Goal: Task Accomplishment & Management: Manage account settings

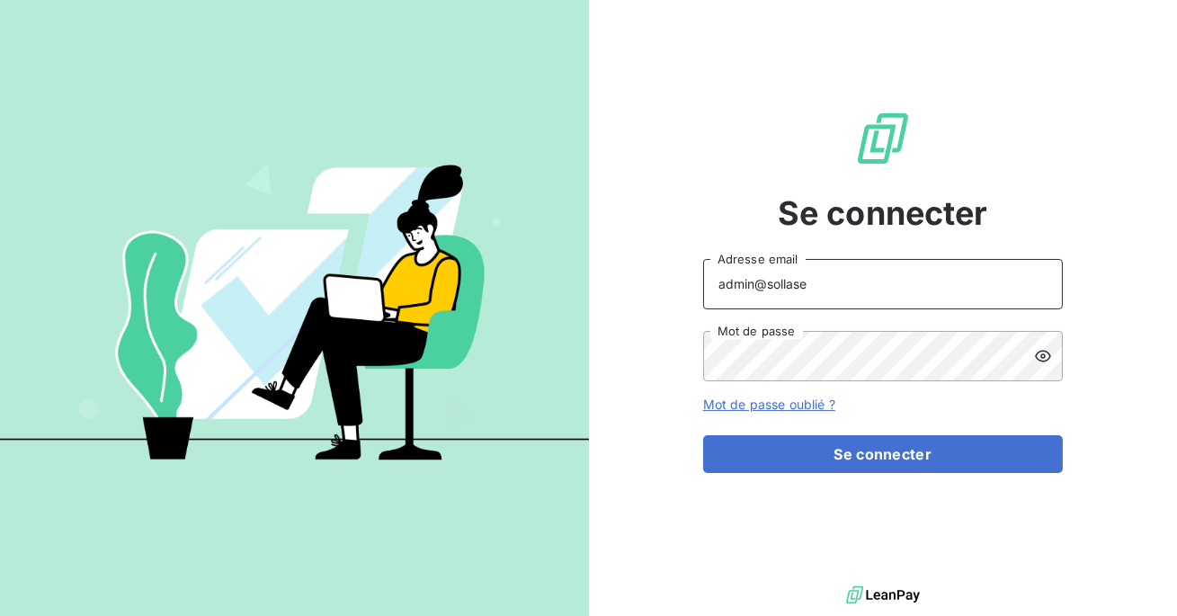
click at [912, 297] on input "admin@sollase" at bounding box center [883, 284] width 360 height 50
type input "admin@excovalliance"
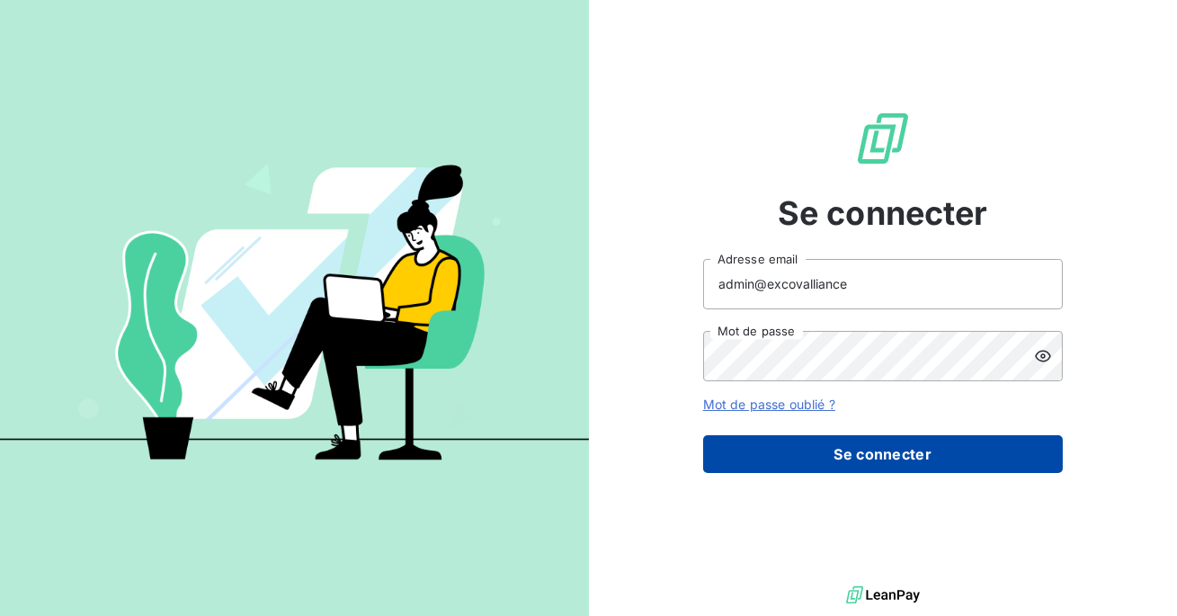
click at [858, 456] on button "Se connecter" at bounding box center [883, 454] width 360 height 38
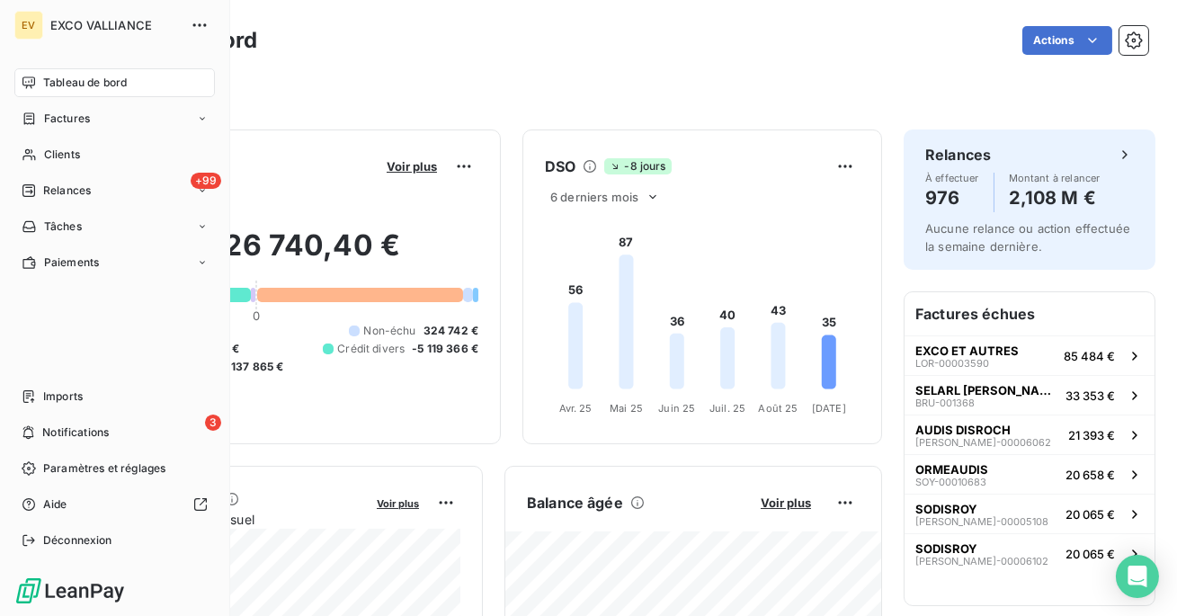
click at [67, 483] on nav "Imports 3 Notifications Paramètres et réglages Aide Déconnexion" at bounding box center [114, 468] width 201 height 173
click at [75, 470] on span "Paramètres et réglages" at bounding box center [104, 469] width 122 height 16
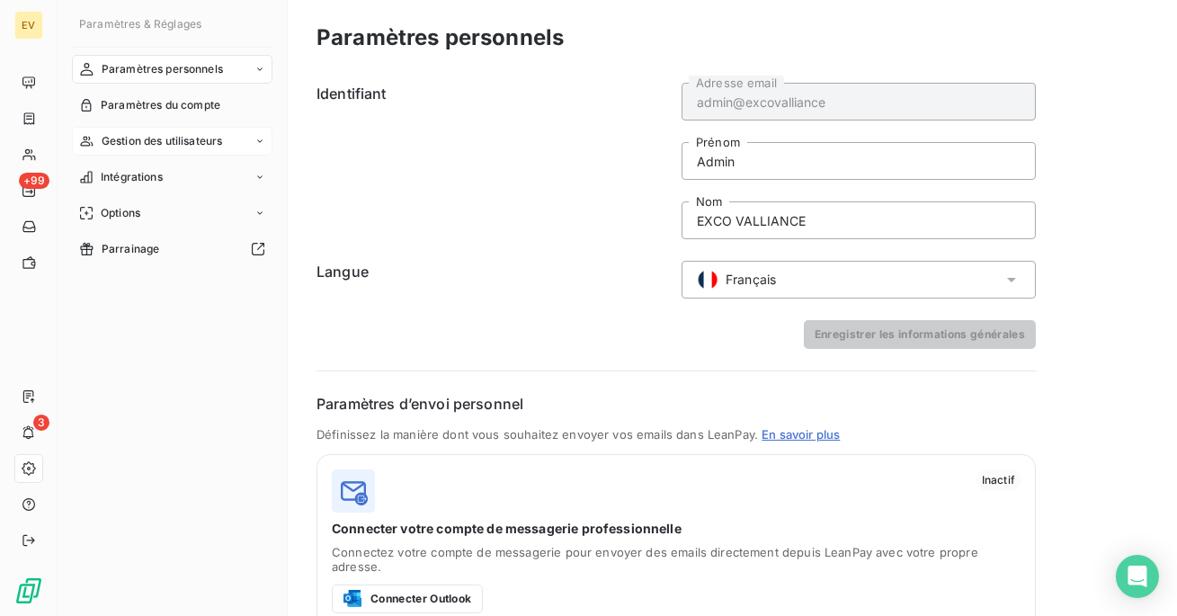
click at [171, 152] on div "Gestion des utilisateurs" at bounding box center [172, 141] width 201 height 29
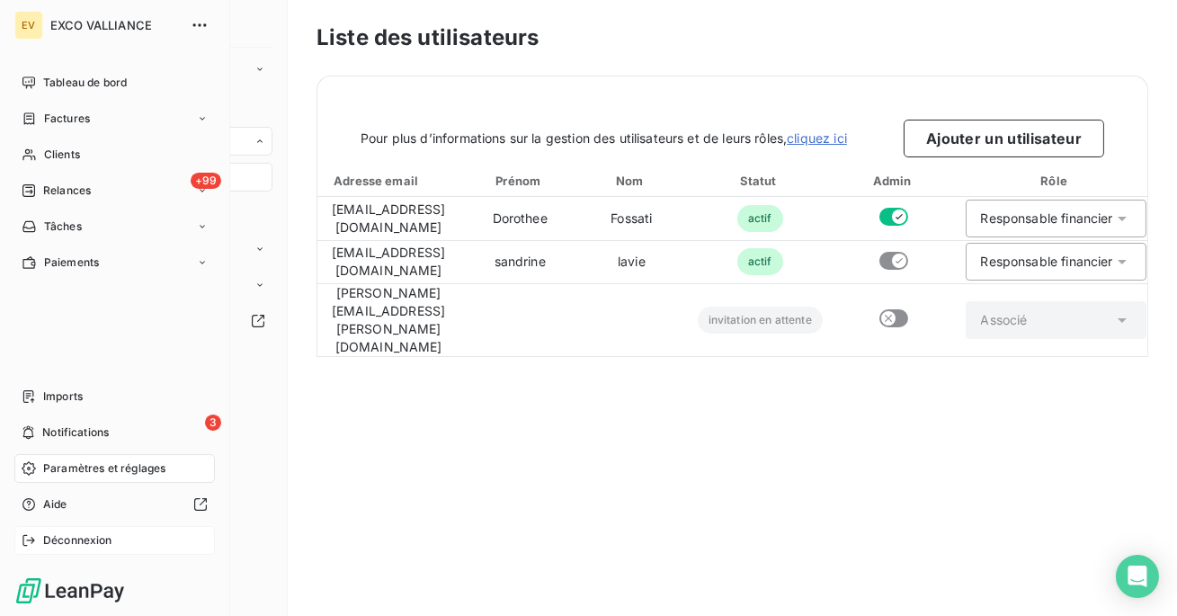
click at [69, 553] on div "Déconnexion" at bounding box center [114, 540] width 201 height 29
